Goal: Ask a question

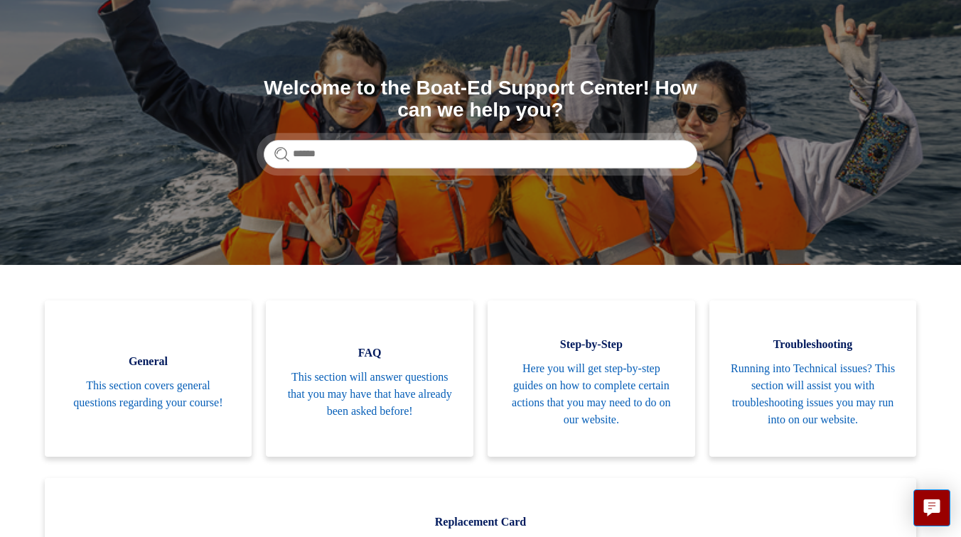
scroll to position [191, 0]
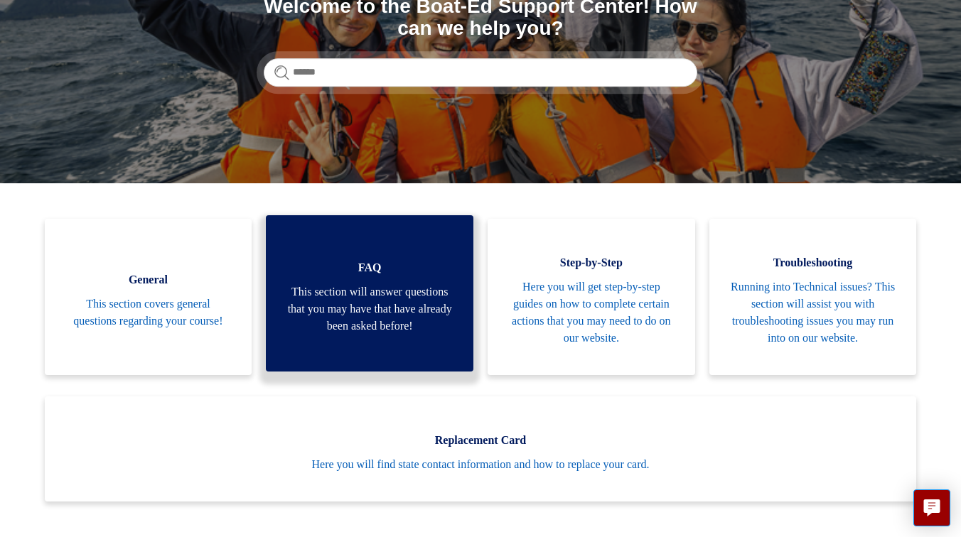
click at [353, 360] on link "FAQ This section will answer questions that you may have that have already been…" at bounding box center [369, 293] width 207 height 156
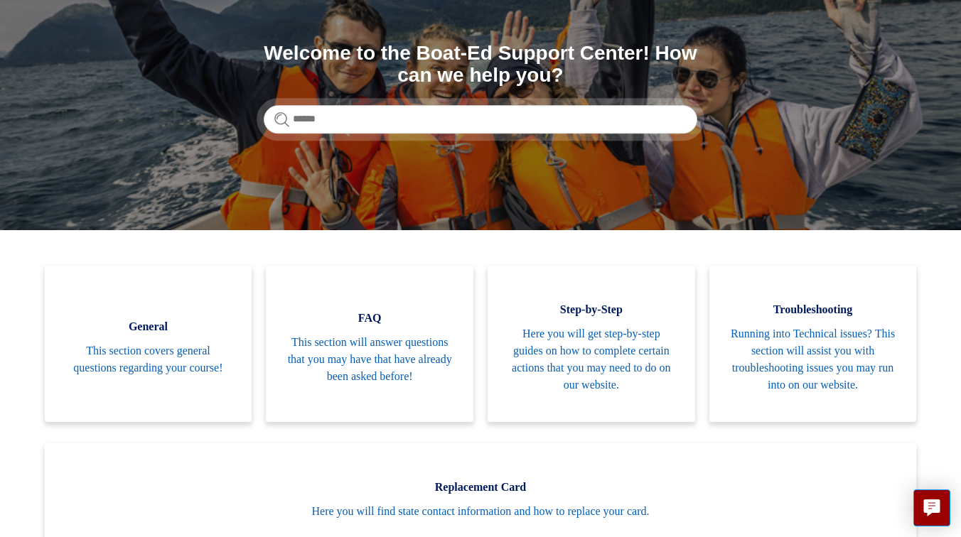
scroll to position [0, 0]
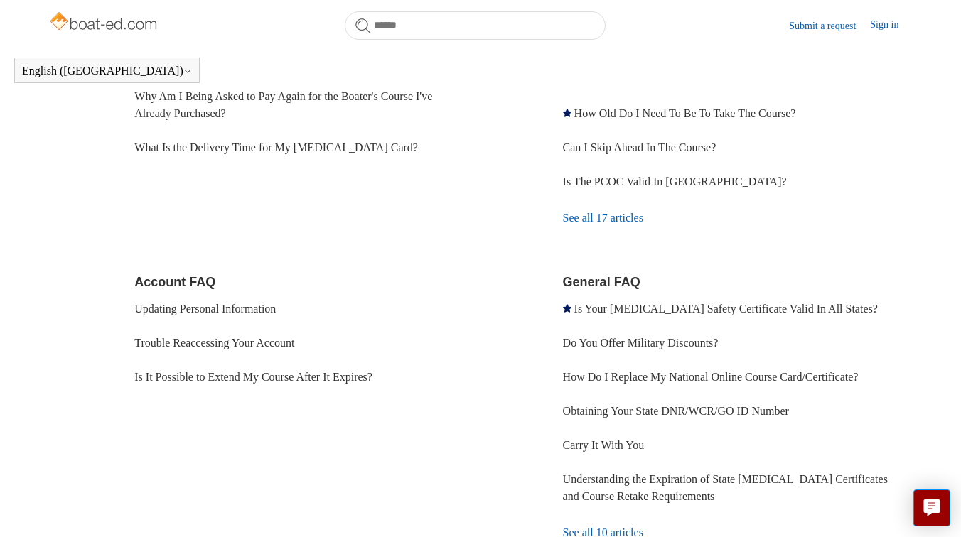
scroll to position [298, 0]
click at [276, 315] on li "Updating Personal Information" at bounding box center [309, 308] width 350 height 34
click at [273, 312] on link "Updating Personal Information" at bounding box center [204, 308] width 141 height 12
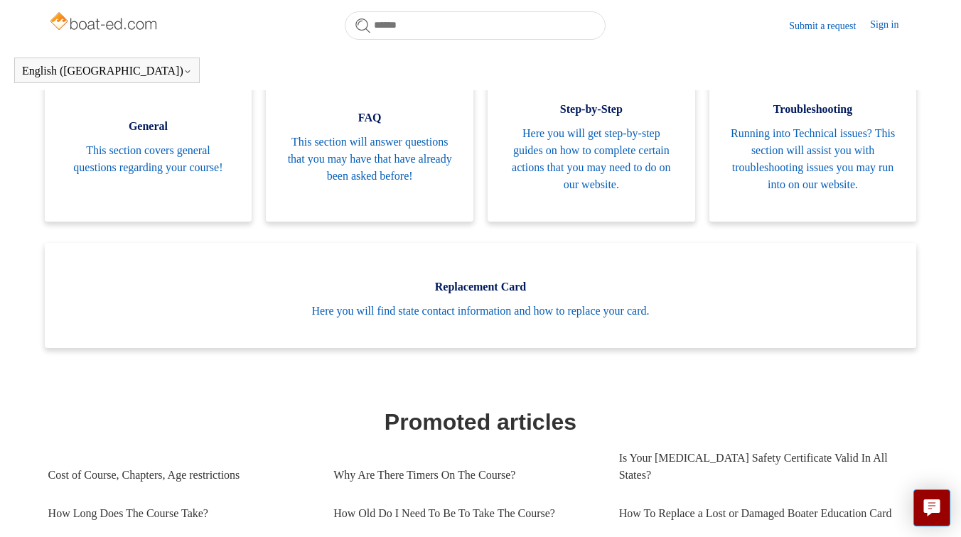
scroll to position [306, 0]
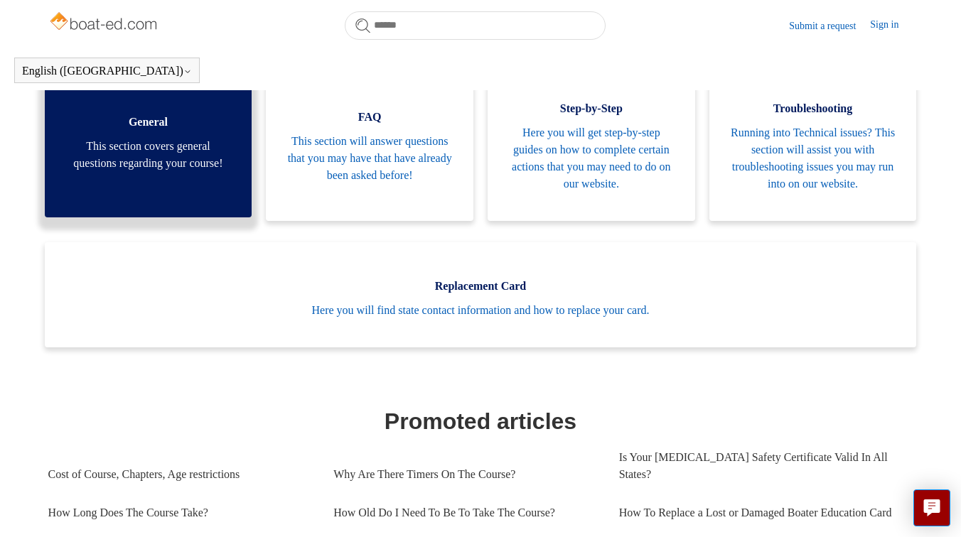
click at [156, 166] on span "This section covers general questions regarding your course!" at bounding box center [148, 155] width 165 height 34
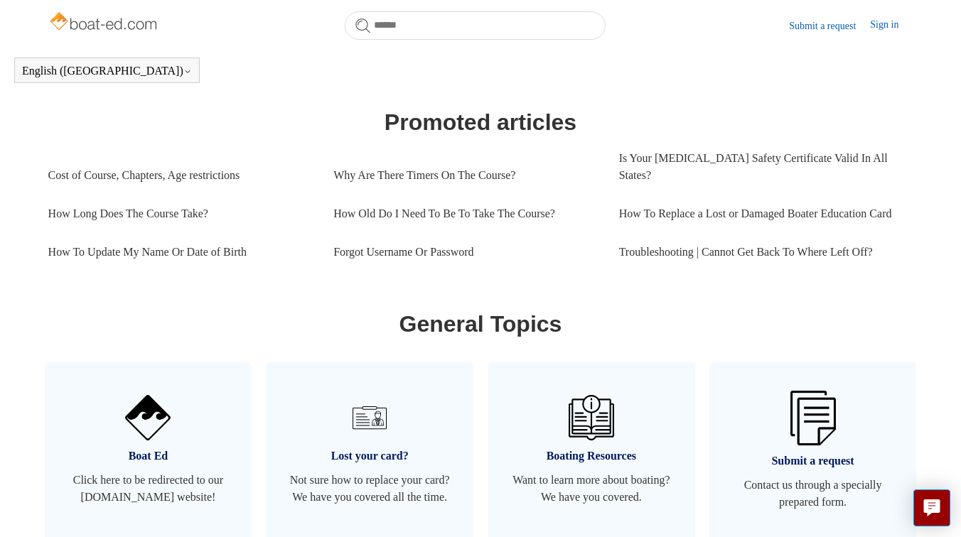
scroll to position [674, 0]
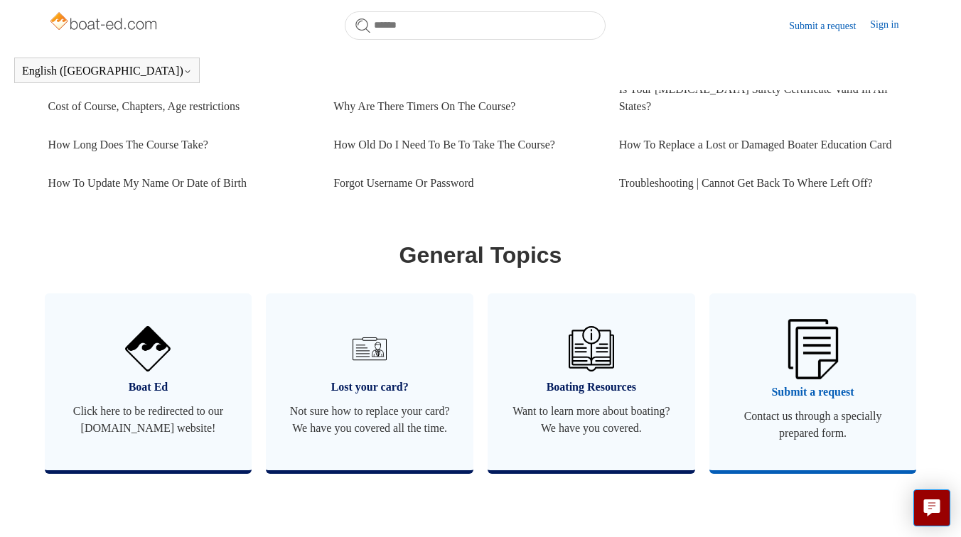
click at [728, 368] on link "Submit a request Contact us through a specially prepared form." at bounding box center [812, 381] width 207 height 177
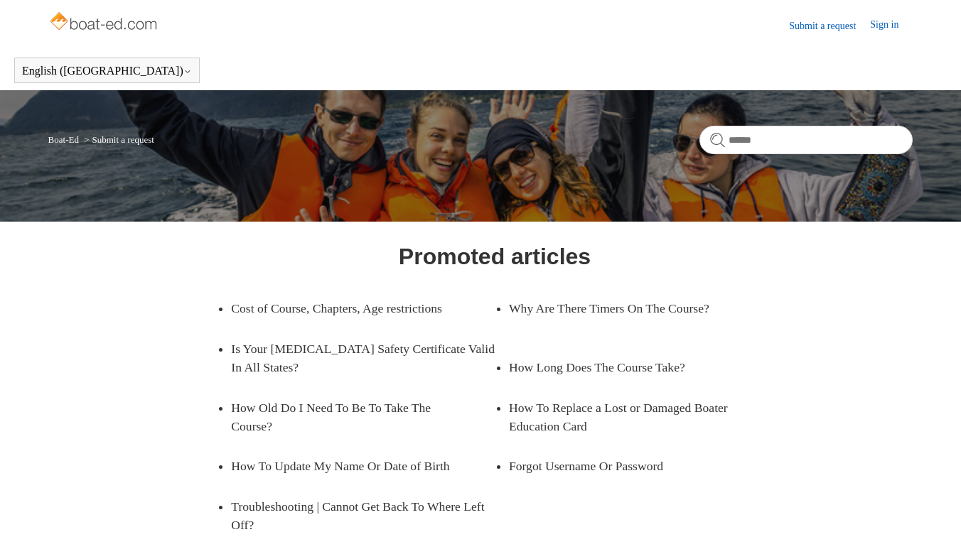
click at [786, 370] on ul "Cost of Course, Chapters, Age restrictions Why Are There Timers On The Course? …" at bounding box center [493, 416] width 583 height 256
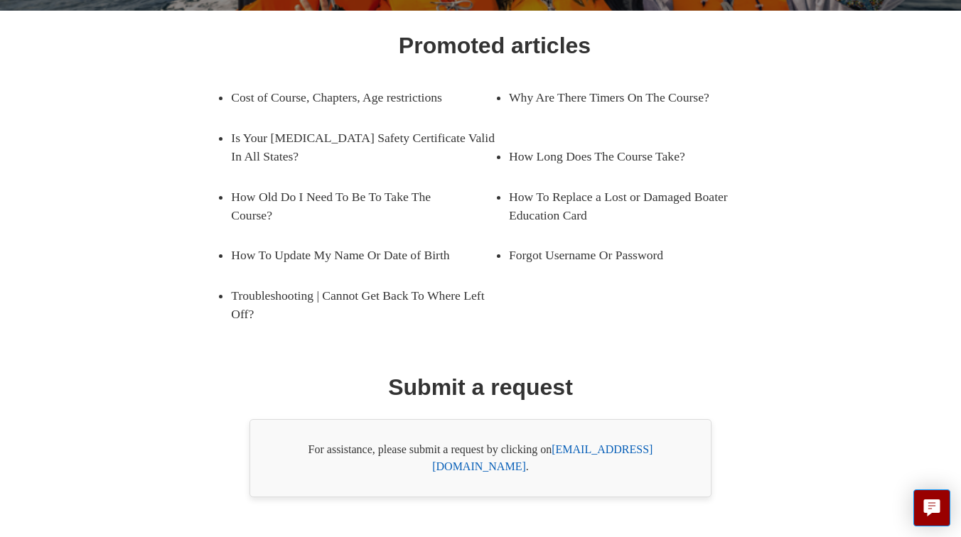
scroll to position [229, 0]
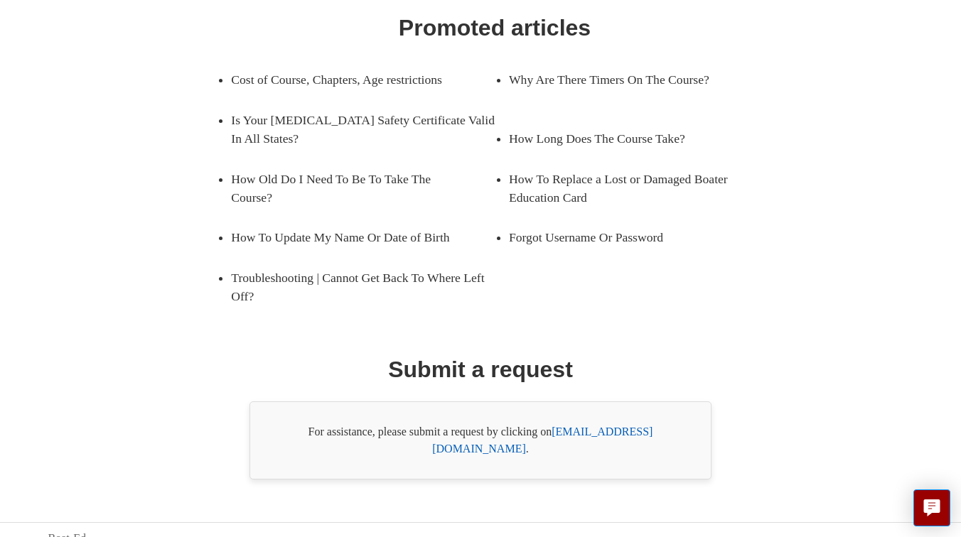
click at [630, 437] on link "support@boat-ed.com" at bounding box center [542, 440] width 220 height 29
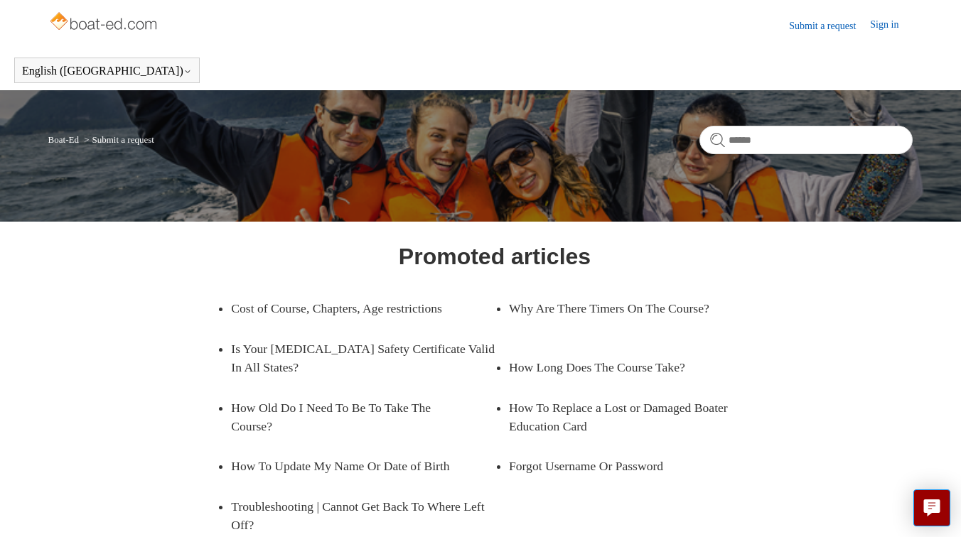
click at [828, 19] on link "Submit a request" at bounding box center [829, 25] width 81 height 15
click at [828, 28] on link "Submit a request" at bounding box center [829, 25] width 81 height 15
click at [924, 509] on icon "Live chat" at bounding box center [932, 505] width 16 height 13
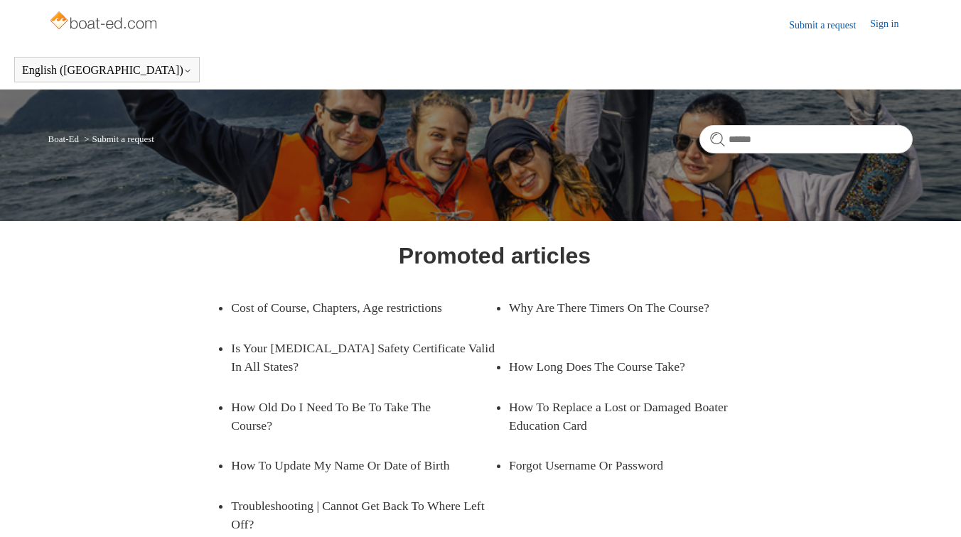
click at [110, 22] on img at bounding box center [104, 22] width 113 height 28
